Goal: Navigation & Orientation: Find specific page/section

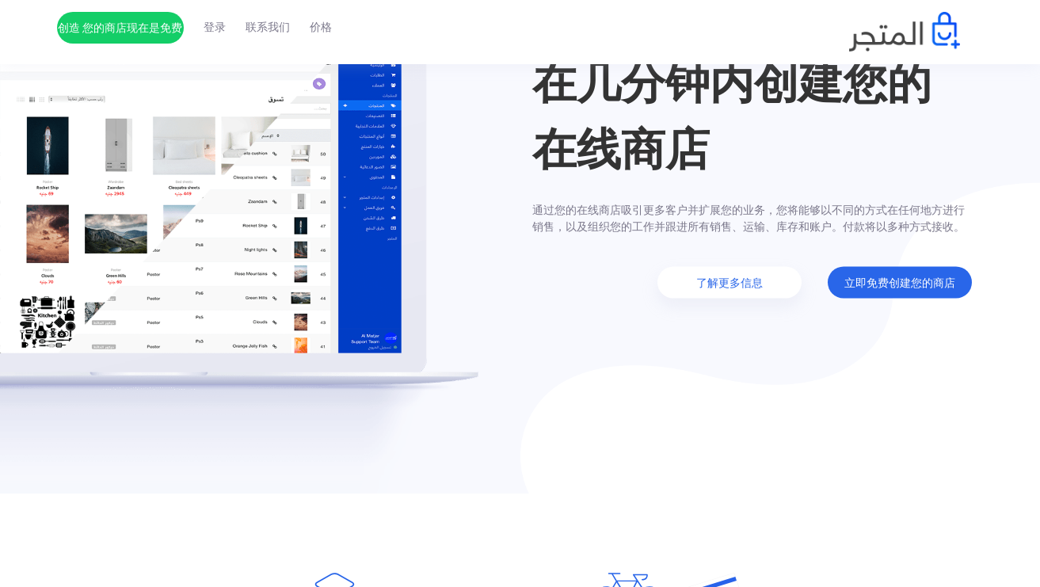
scroll to position [158, 0]
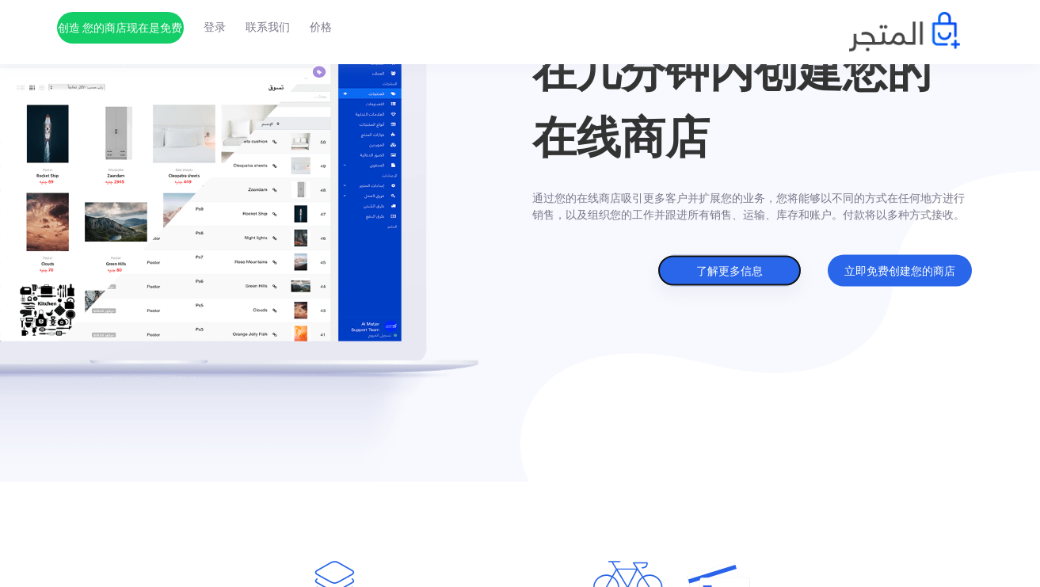
click at [734, 272] on link "了解更多信息" at bounding box center [729, 271] width 144 height 32
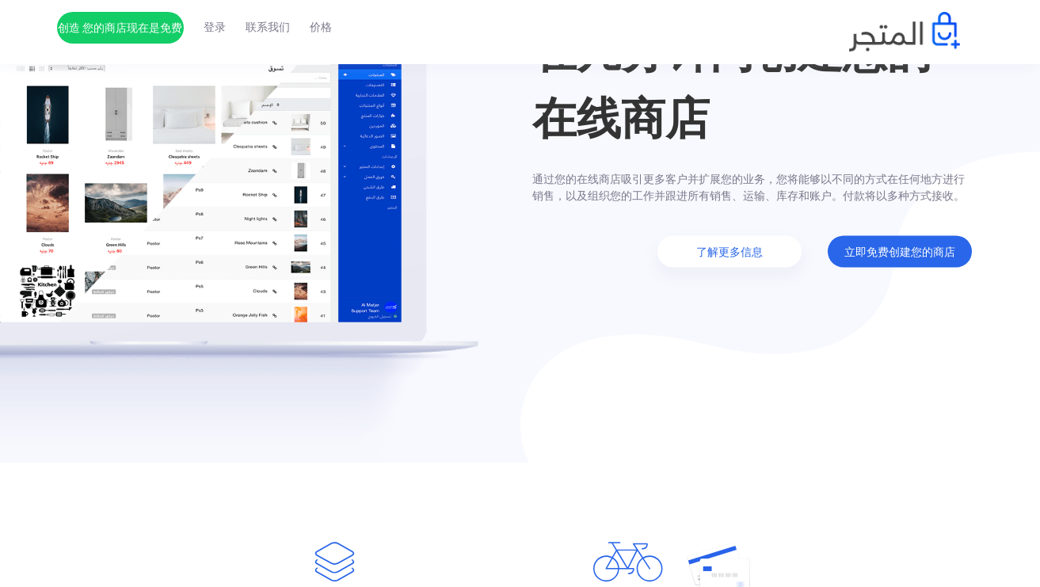
scroll to position [165, 0]
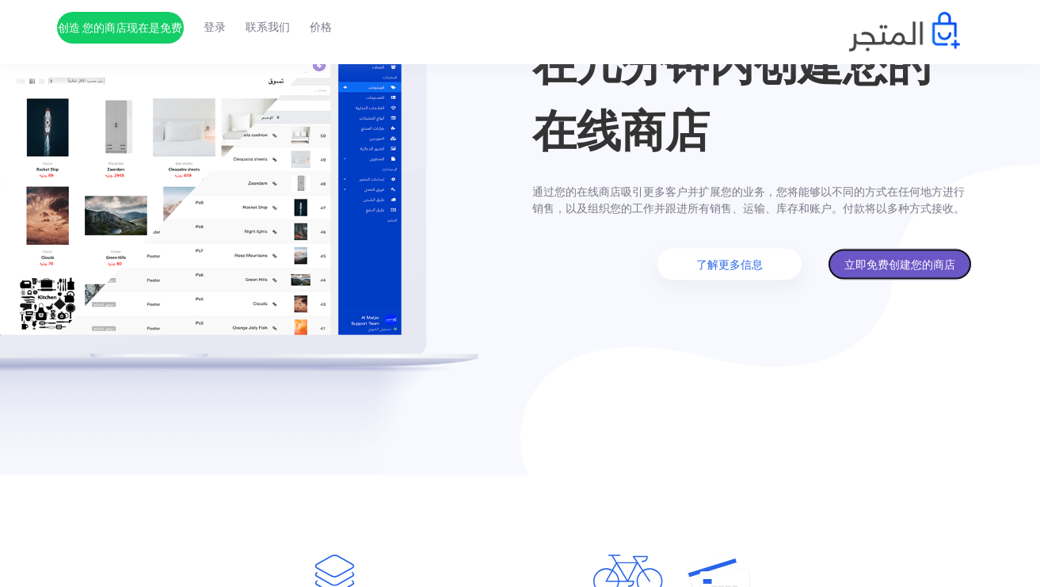
click at [902, 261] on link "立即免费创建您的商店" at bounding box center [900, 265] width 144 height 32
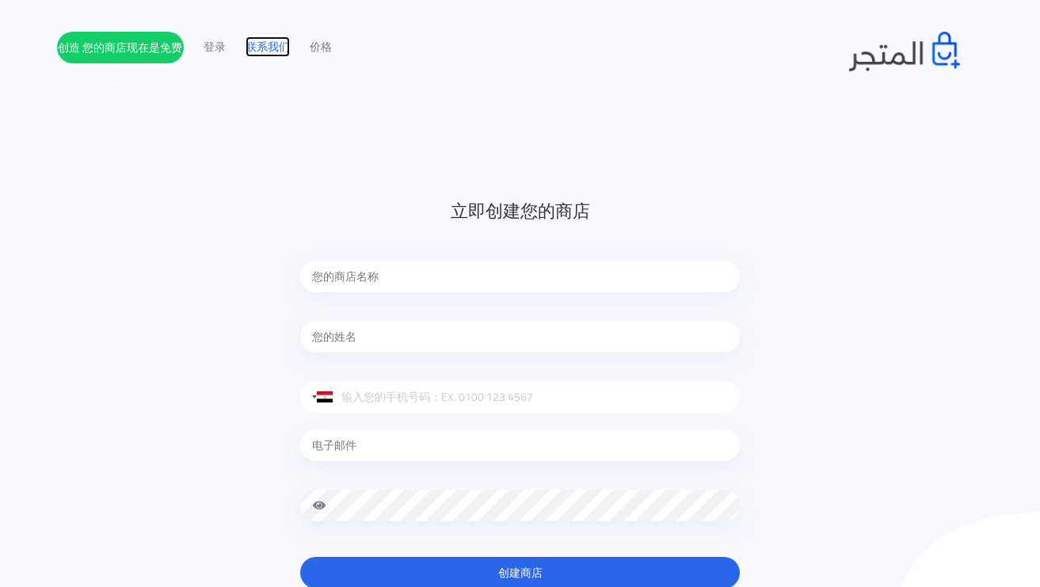
click at [256, 44] on link "联系我们" at bounding box center [268, 47] width 44 height 17
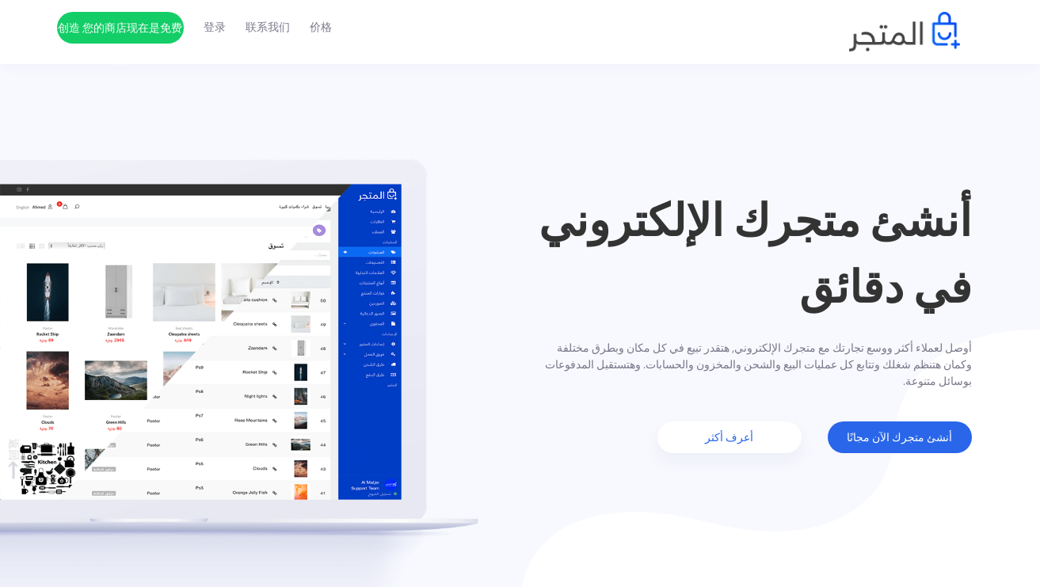
scroll to position [2512, 0]
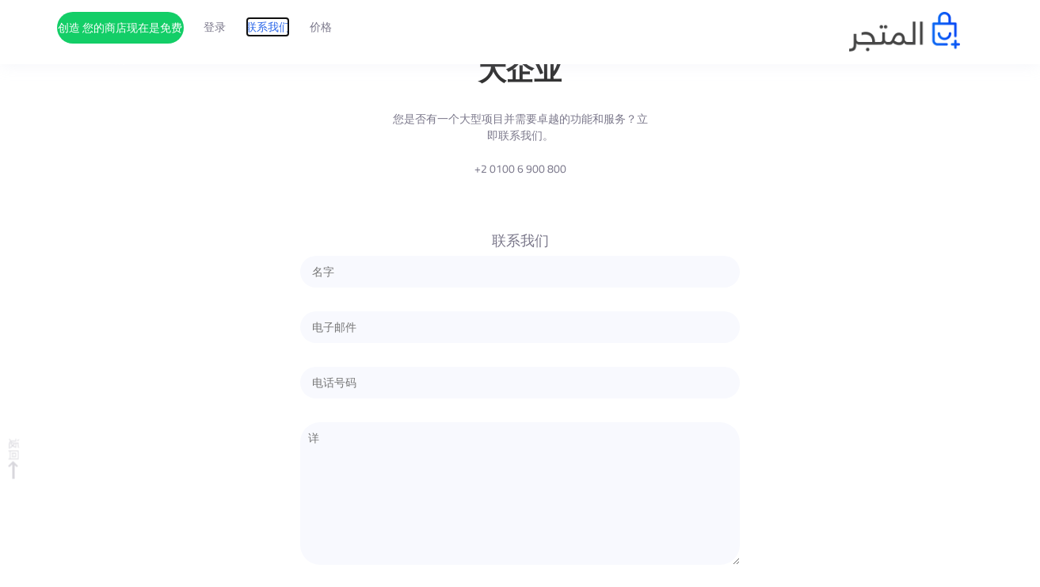
click at [270, 30] on link "联系我们" at bounding box center [268, 27] width 44 height 17
click at [315, 30] on link "价格" at bounding box center [321, 27] width 22 height 17
